Goal: Use online tool/utility: Use online tool/utility

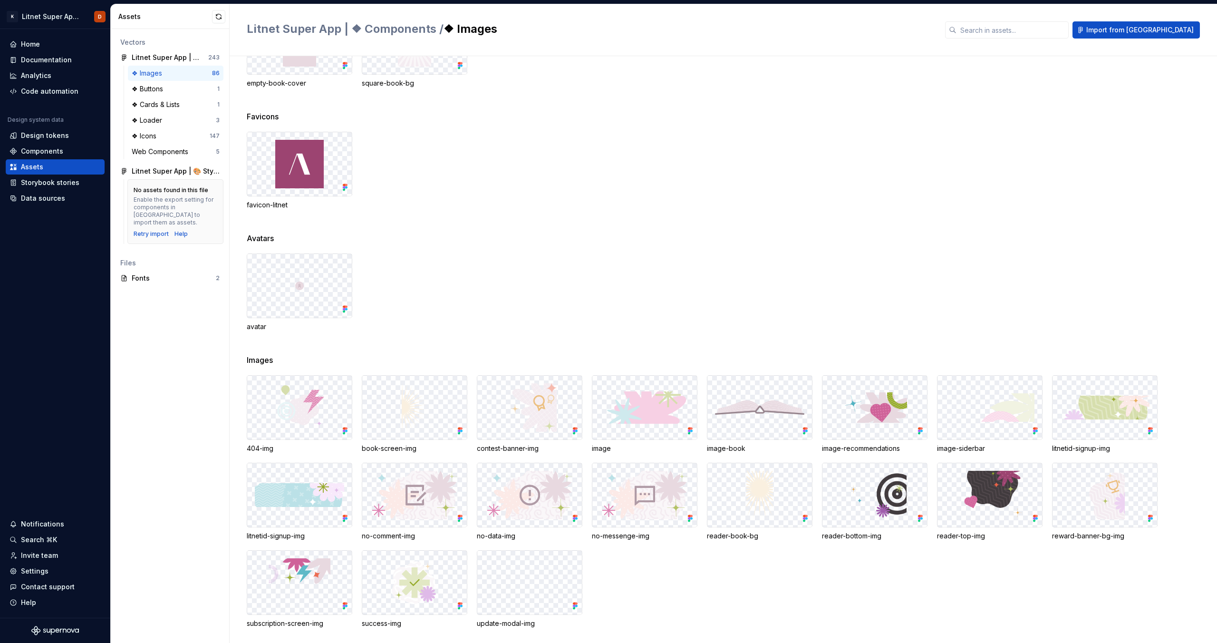
scroll to position [332, 0]
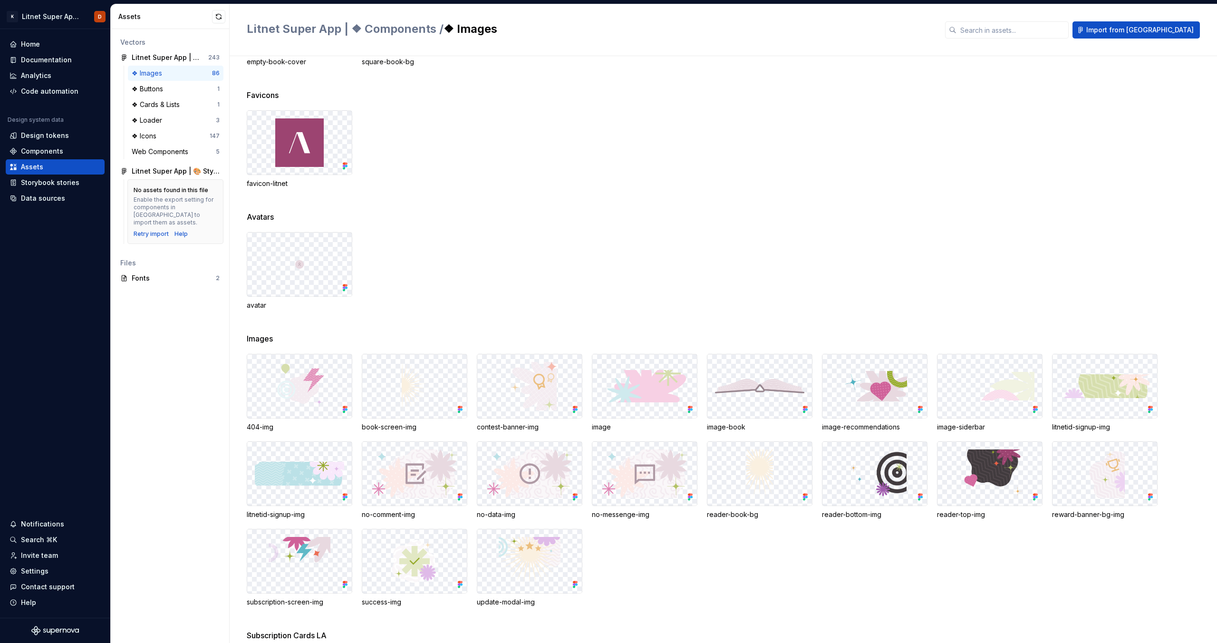
click at [635, 399] on img at bounding box center [644, 386] width 89 height 32
click at [640, 392] on img at bounding box center [644, 386] width 89 height 32
click at [642, 392] on img at bounding box center [644, 386] width 89 height 32
click at [691, 410] on icon at bounding box center [691, 410] width 10 height 10
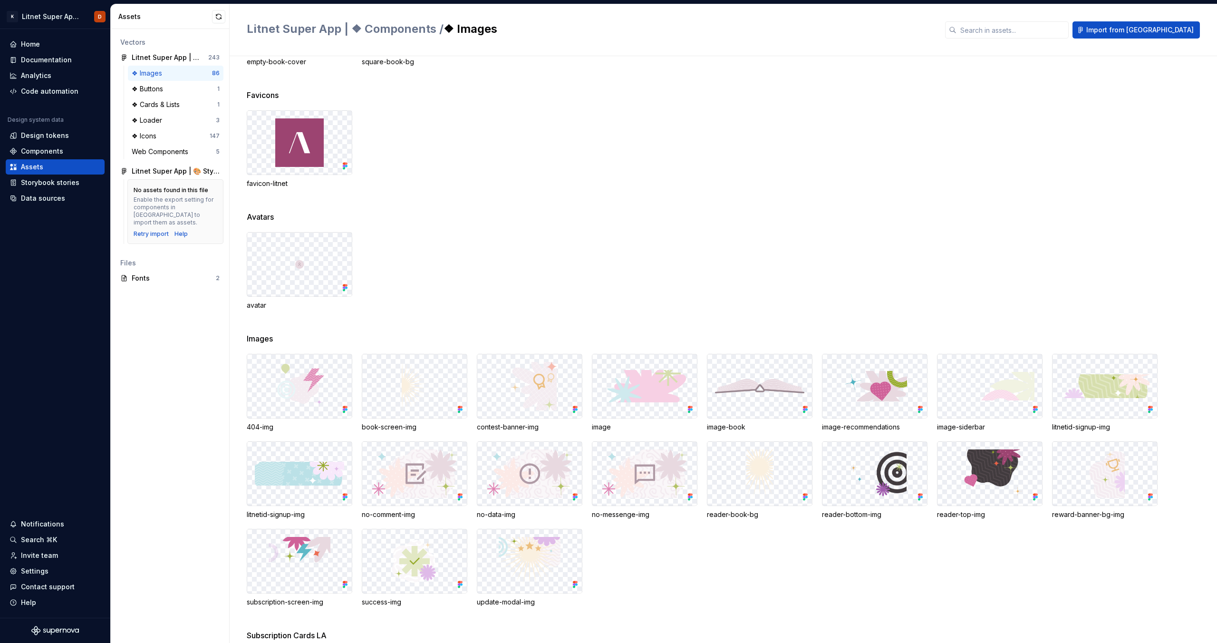
click at [691, 411] on icon at bounding box center [691, 410] width 10 height 10
click at [635, 397] on img at bounding box center [644, 386] width 89 height 32
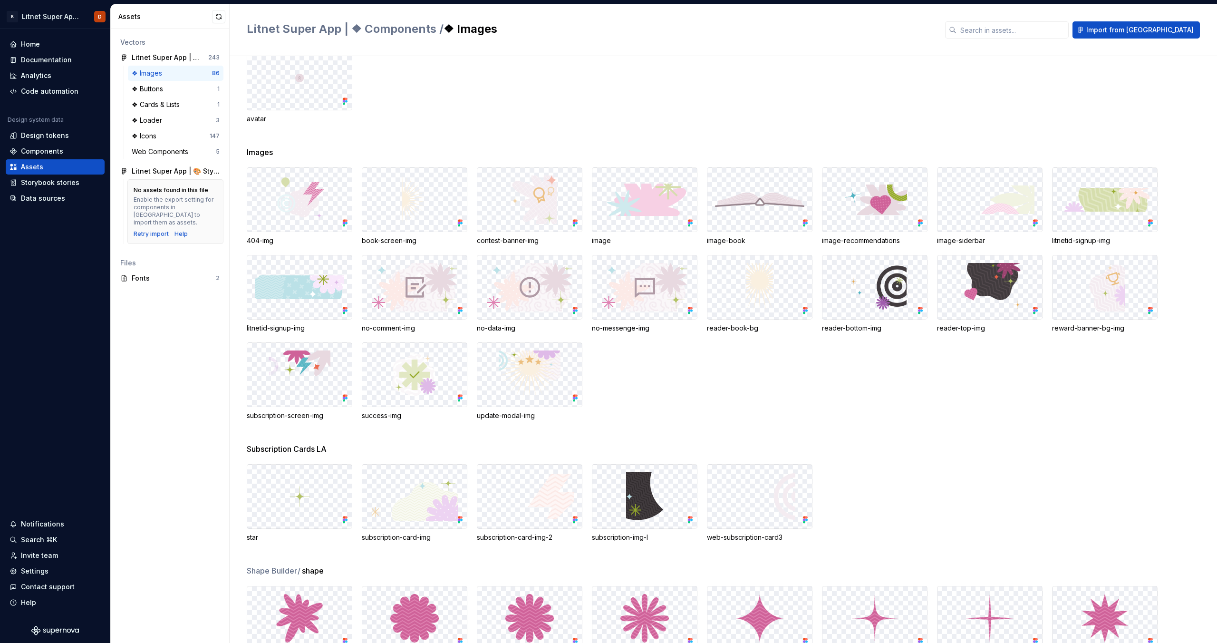
scroll to position [523, 0]
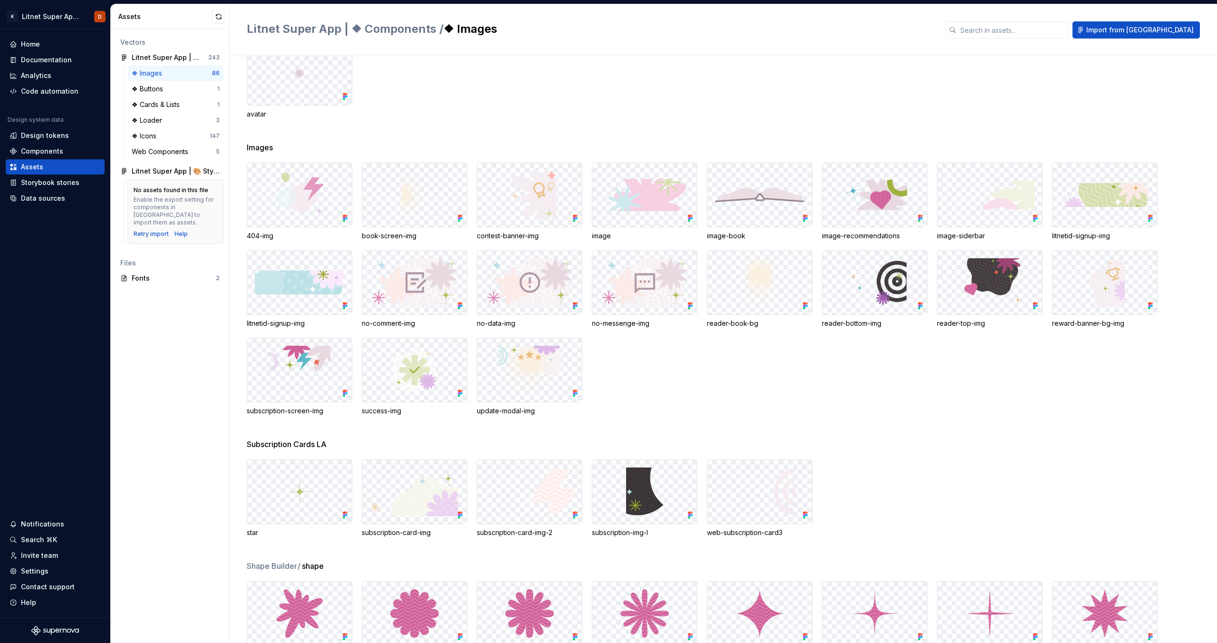
click at [883, 392] on div "404-img book-screen-img contest-banner-img image image-book image-recommendatio…" at bounding box center [732, 289] width 971 height 253
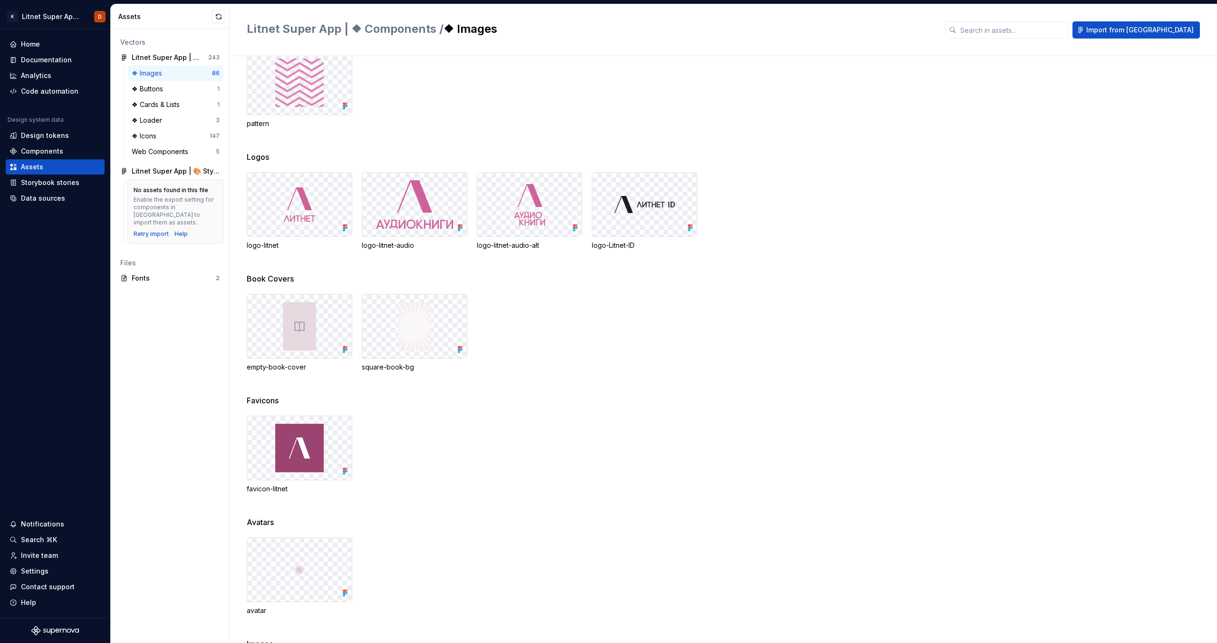
scroll to position [0, 0]
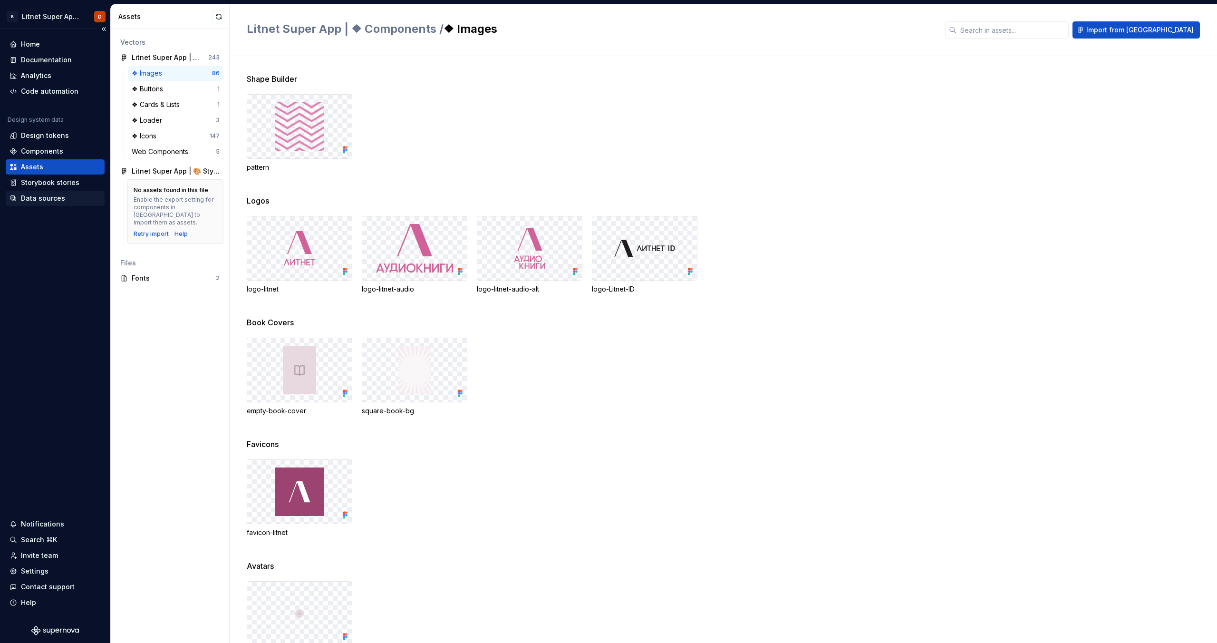
click at [58, 200] on div "Data sources" at bounding box center [43, 199] width 44 height 10
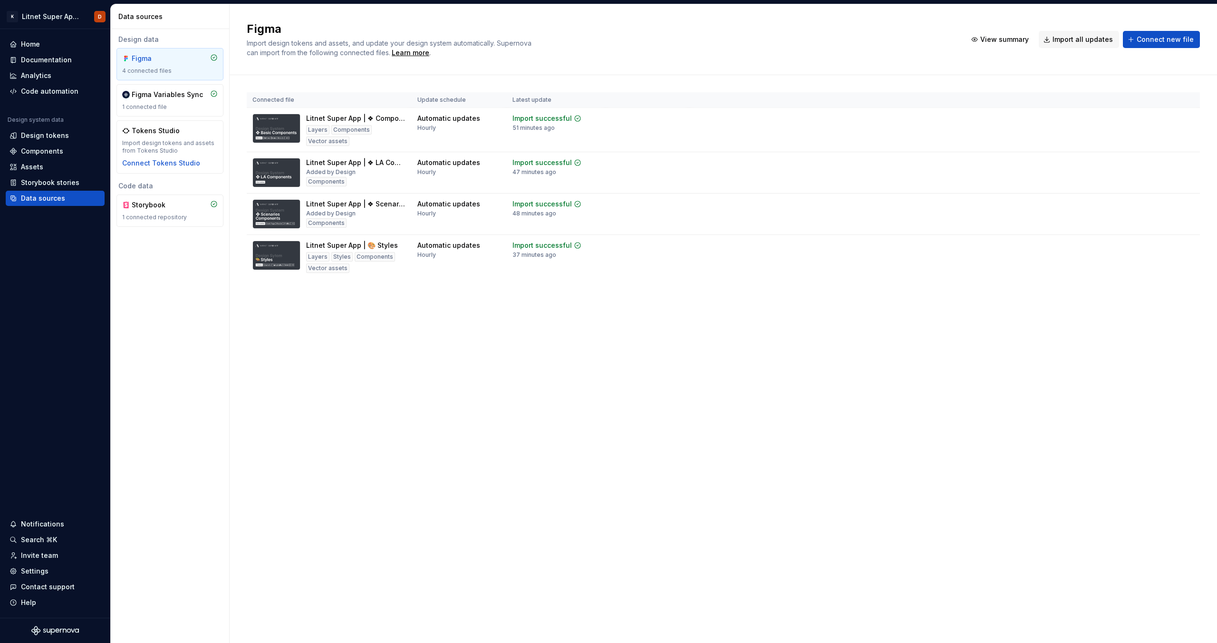
click at [44, 94] on div "Code automation" at bounding box center [50, 92] width 58 height 10
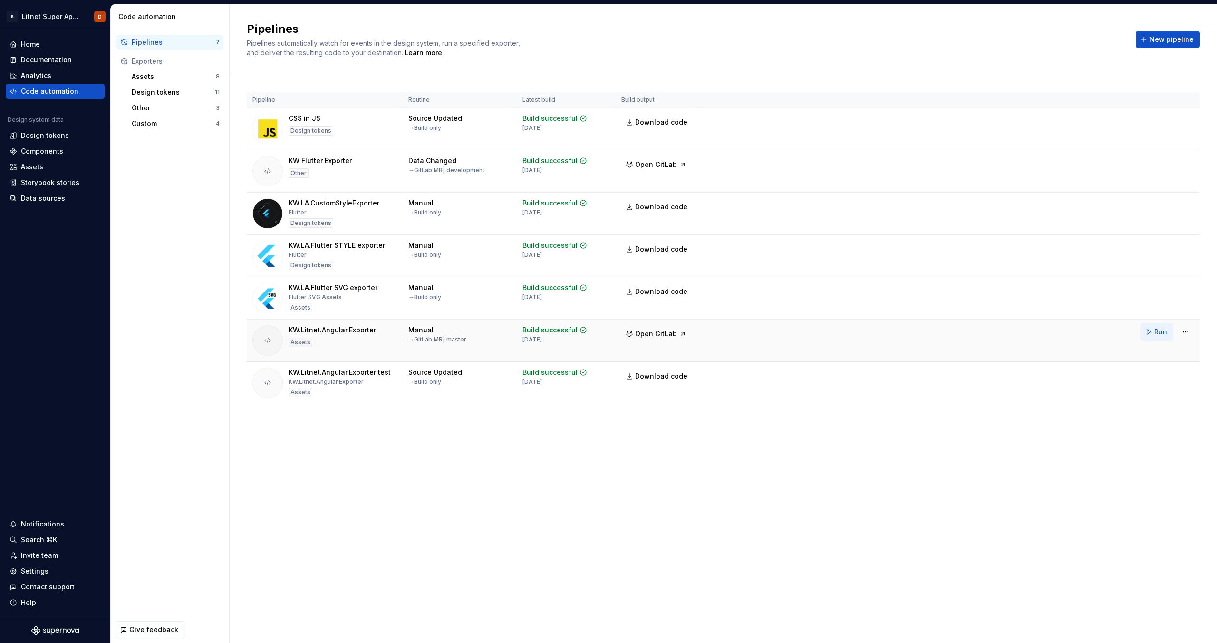
click at [1156, 334] on span "Run" at bounding box center [1161, 332] width 13 height 10
